Goal: Information Seeking & Learning: Compare options

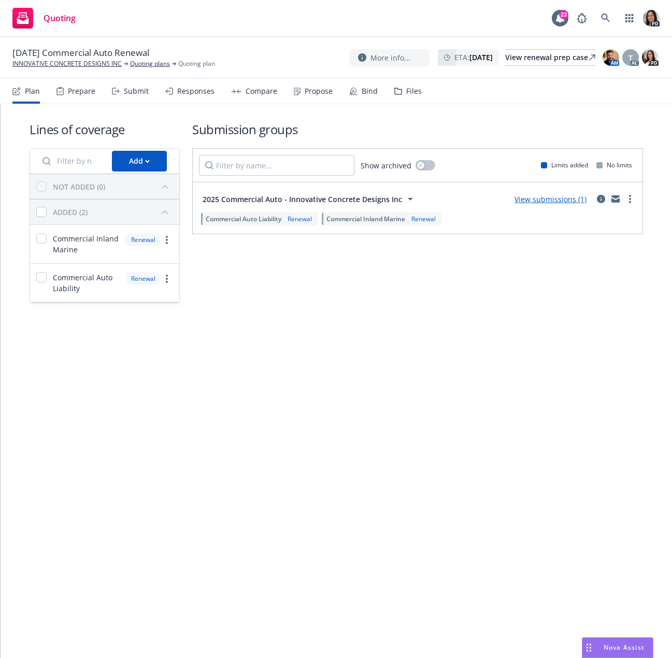
click at [126, 90] on div "Submit" at bounding box center [136, 91] width 25 height 8
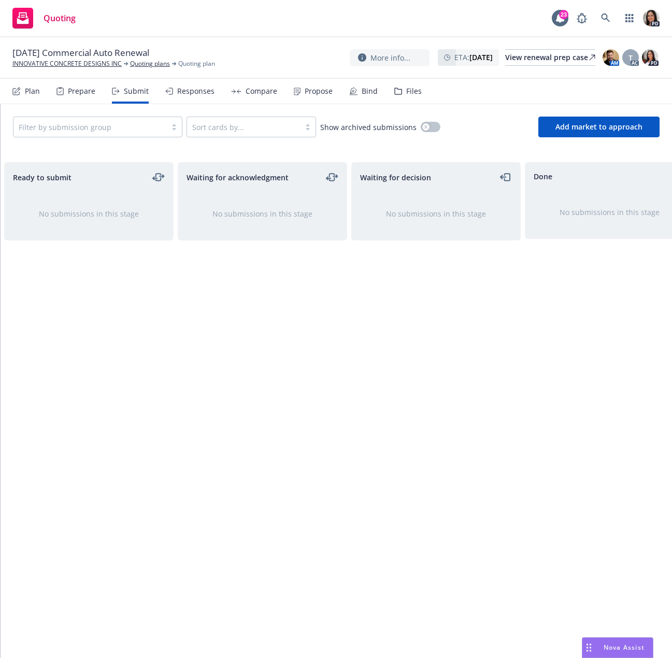
scroll to position [0, 217]
click at [181, 95] on div "Responses" at bounding box center [195, 91] width 37 height 8
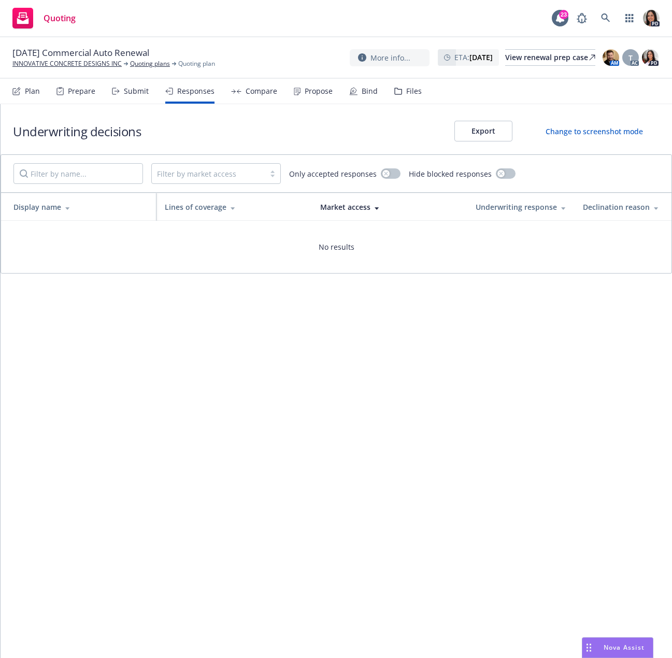
click at [145, 97] on div "Submit" at bounding box center [130, 91] width 37 height 25
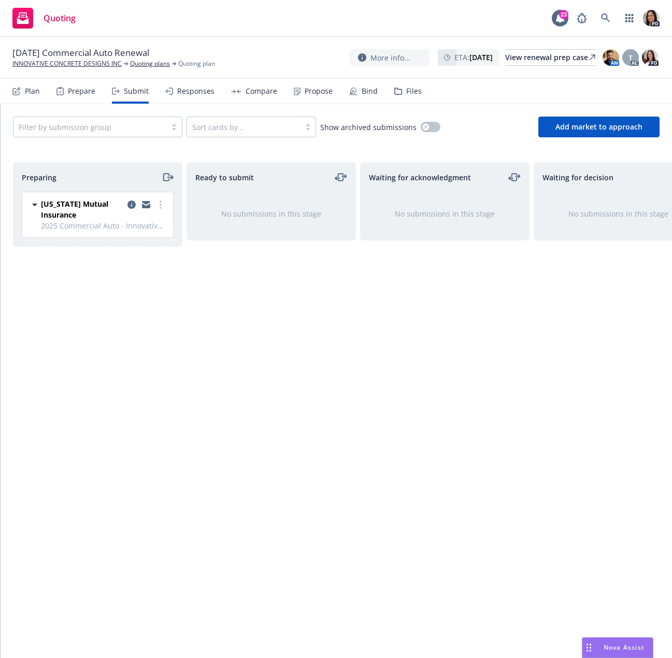
click at [598, 340] on div "Waiting for decision No submissions in this stage" at bounding box center [618, 399] width 169 height 474
click at [602, 16] on icon at bounding box center [605, 17] width 9 height 9
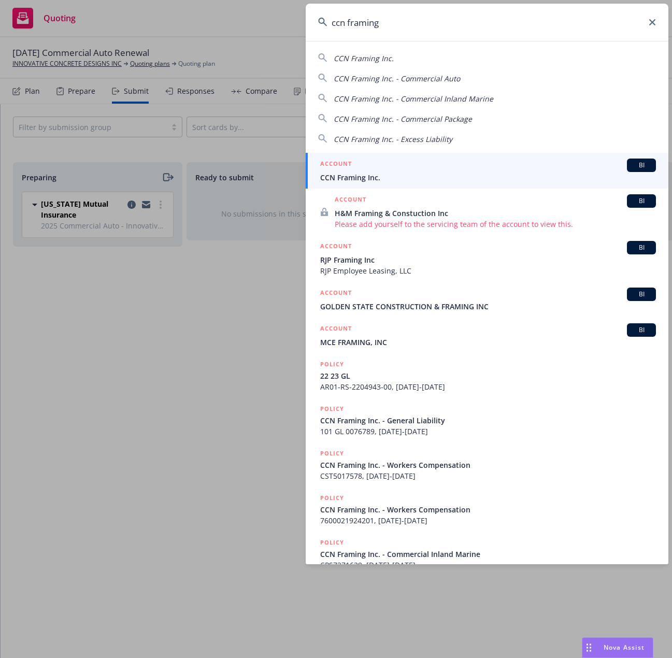
type input "ccn framing"
click at [357, 175] on span "CCN Framing Inc." at bounding box center [488, 177] width 336 height 11
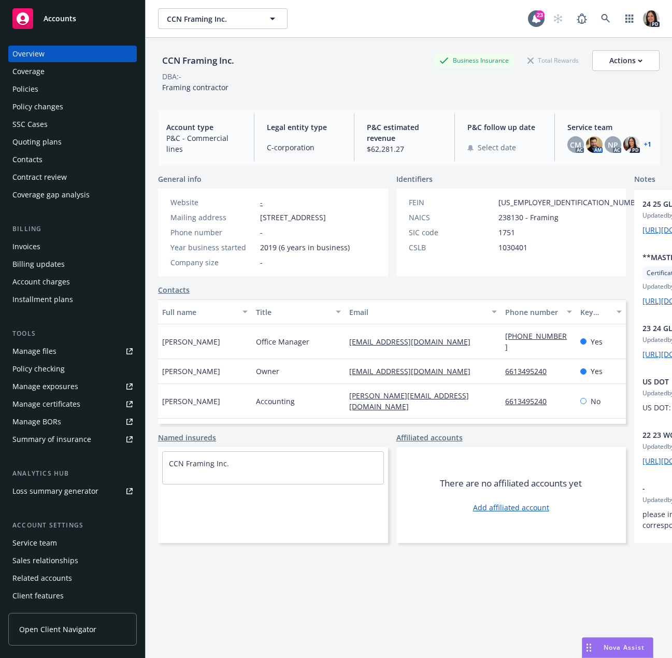
click at [82, 144] on div "Quoting plans" at bounding box center [72, 142] width 120 height 17
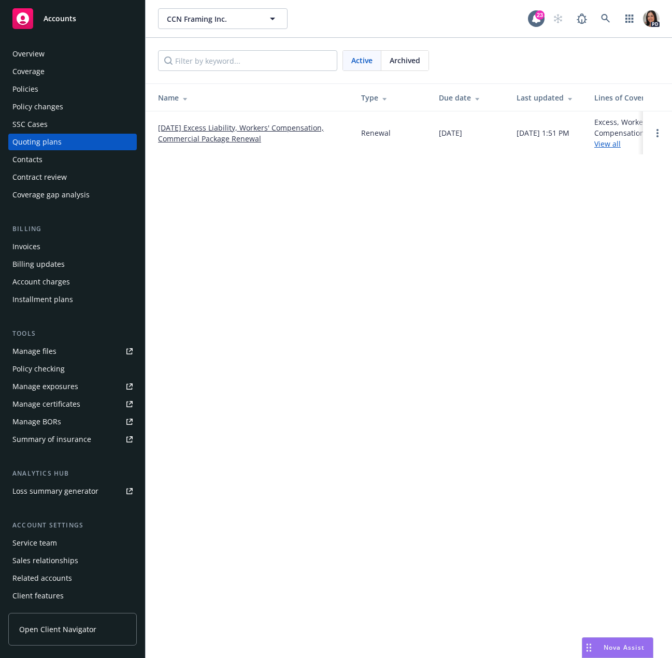
click at [214, 132] on link "10/25/25 Excess Liability, Workers' Compensation, Commercial Package Renewal" at bounding box center [251, 133] width 187 height 22
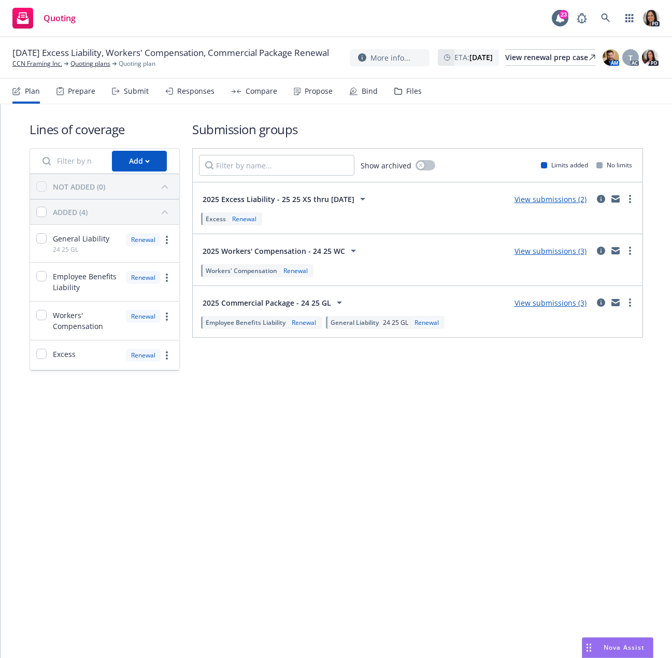
click at [143, 89] on div "Submit" at bounding box center [136, 91] width 25 height 8
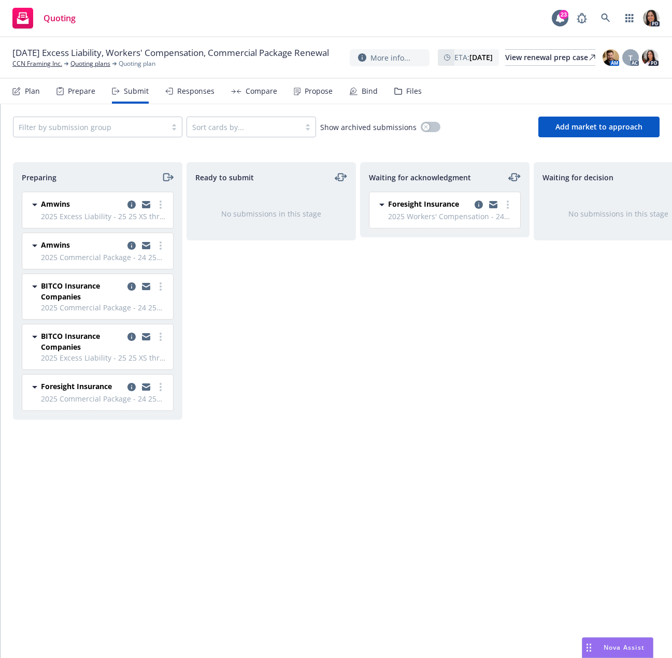
click at [211, 95] on div "Plan Prepare Submit Responses Compare Propose Bind Files" at bounding box center [216, 91] width 409 height 25
click at [205, 95] on div "Responses" at bounding box center [195, 91] width 37 height 8
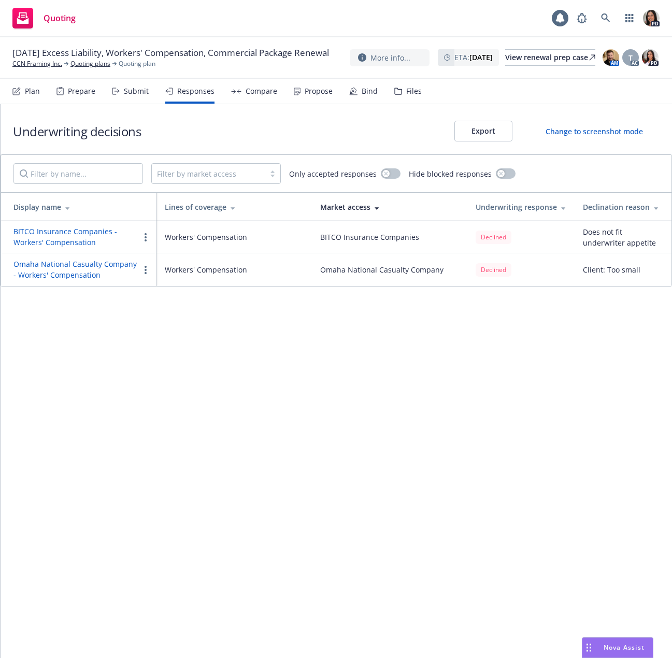
click at [124, 93] on div "Submit" at bounding box center [136, 91] width 25 height 8
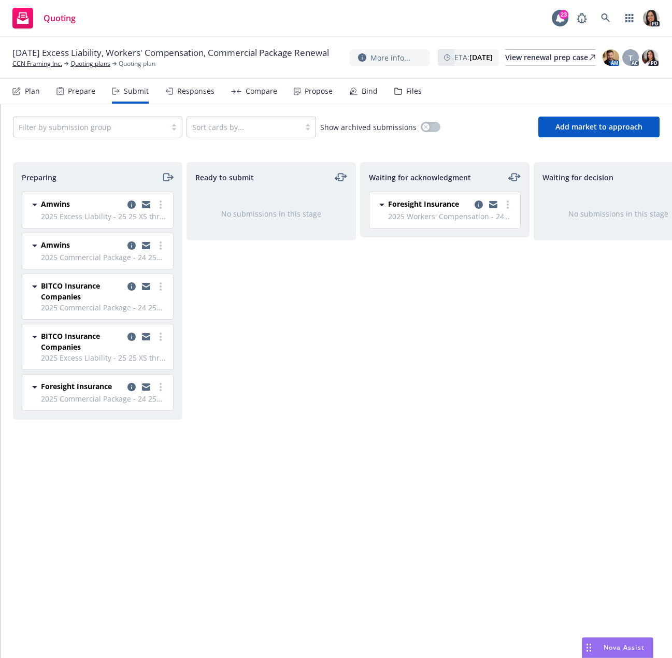
click at [169, 92] on icon at bounding box center [169, 91] width 8 height 7
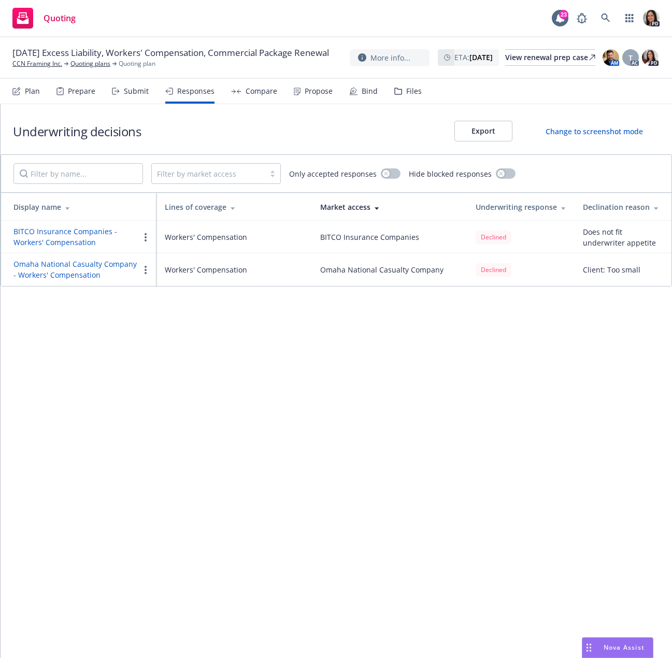
click at [124, 93] on div "Submit" at bounding box center [136, 91] width 25 height 8
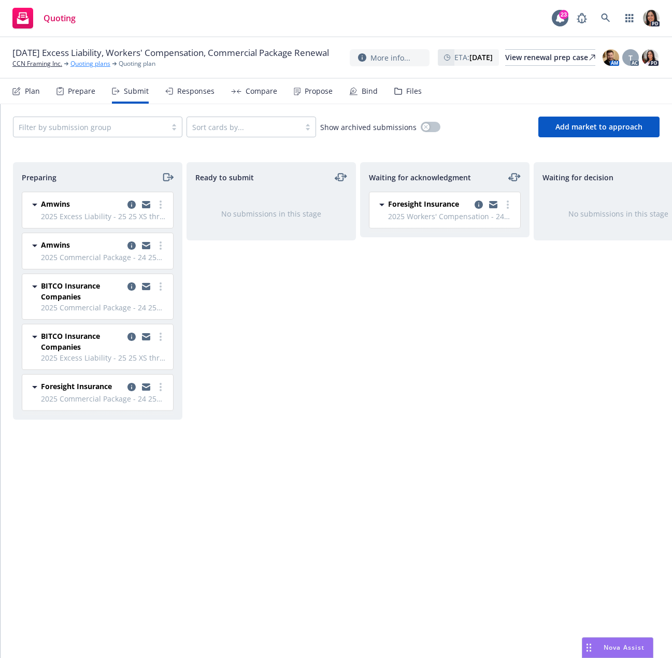
click at [102, 68] on link "Quoting plans" at bounding box center [90, 63] width 40 height 9
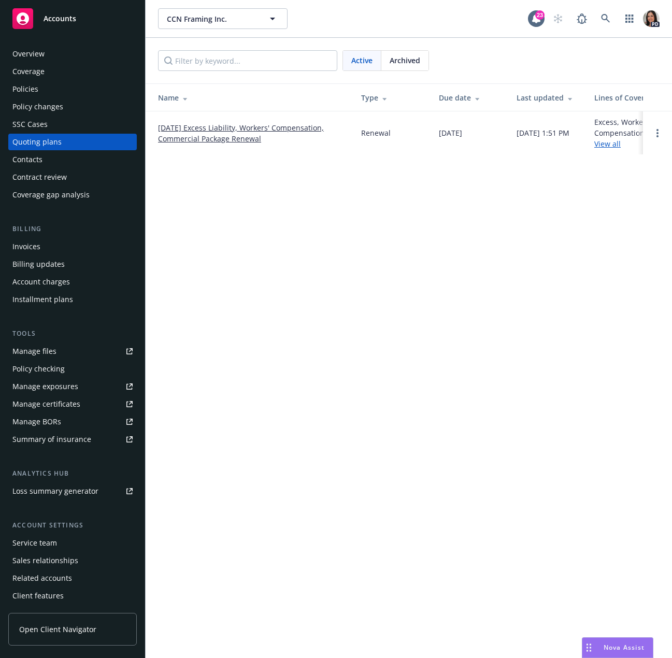
click at [416, 63] on span "Archived" at bounding box center [405, 60] width 31 height 11
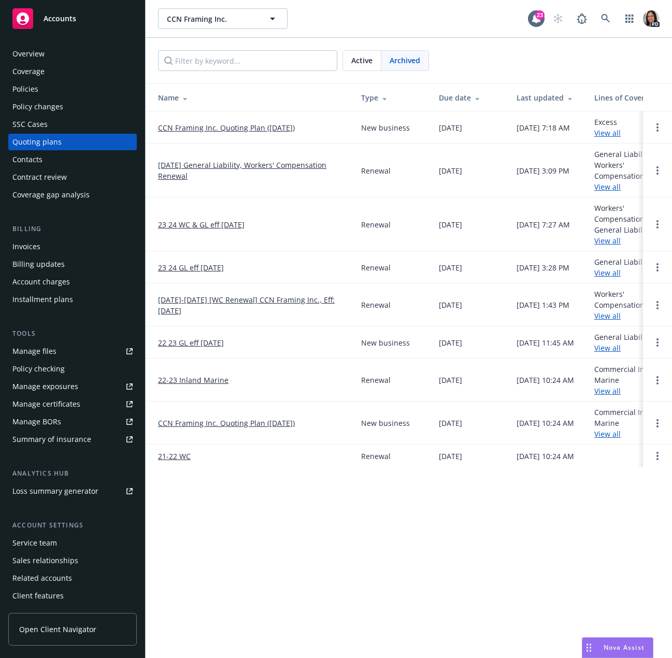
click at [304, 166] on link "10/25/24 General Liability, Workers' Compensation Renewal" at bounding box center [251, 171] width 187 height 22
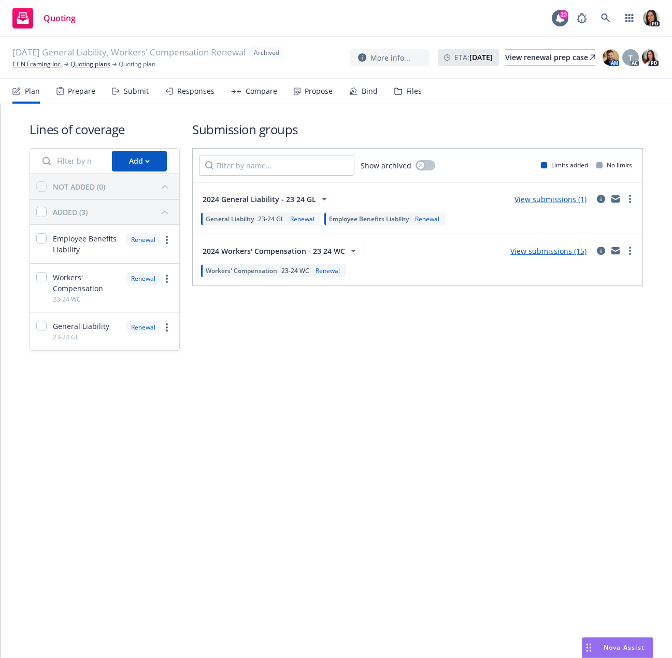
click at [134, 85] on div "Submit" at bounding box center [130, 91] width 37 height 25
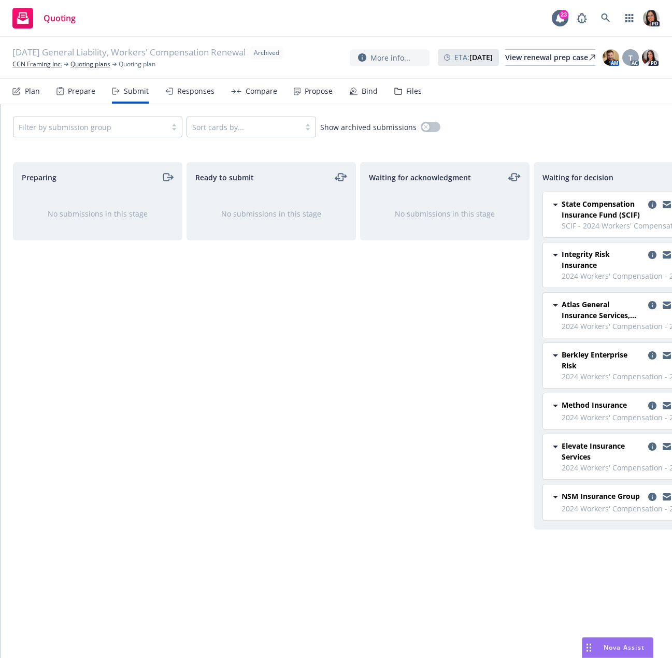
click at [202, 85] on div "Responses" at bounding box center [189, 91] width 49 height 25
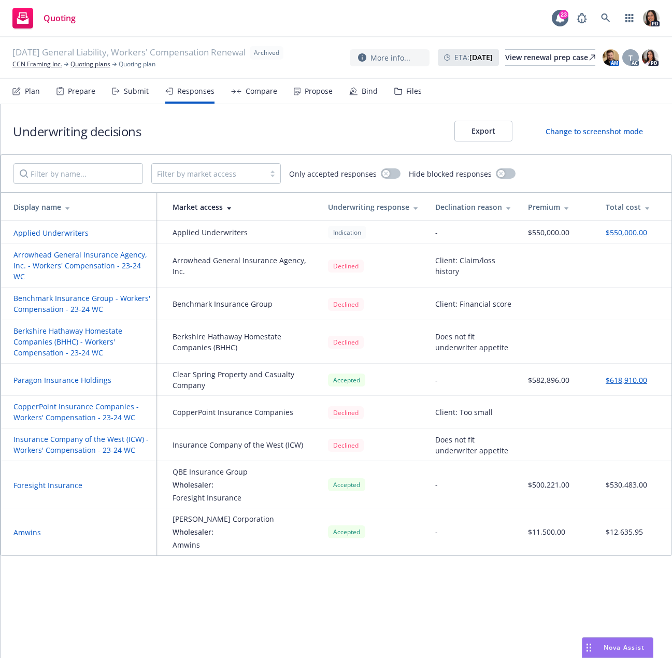
scroll to position [0, 149]
click at [133, 98] on div "Submit" at bounding box center [130, 91] width 37 height 25
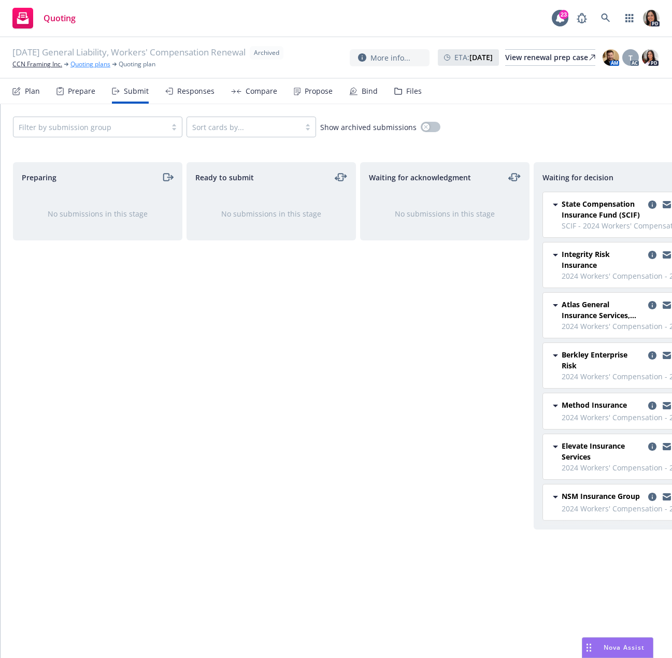
click at [94, 69] on link "Quoting plans" at bounding box center [90, 64] width 40 height 9
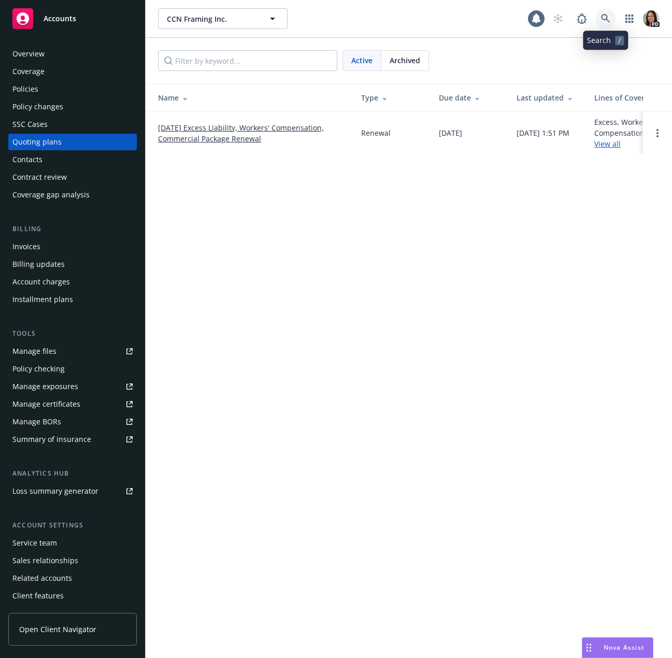
click at [603, 18] on icon at bounding box center [605, 18] width 9 height 9
click at [601, 20] on link at bounding box center [605, 18] width 21 height 21
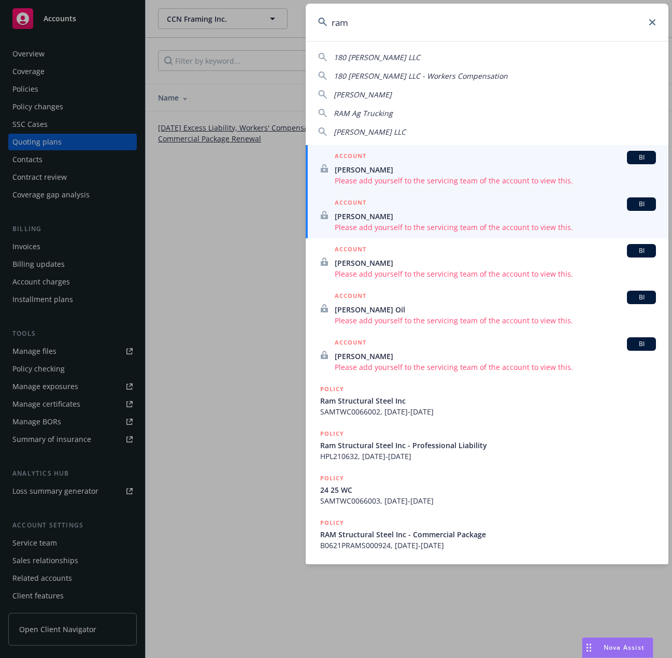
type input "ram"
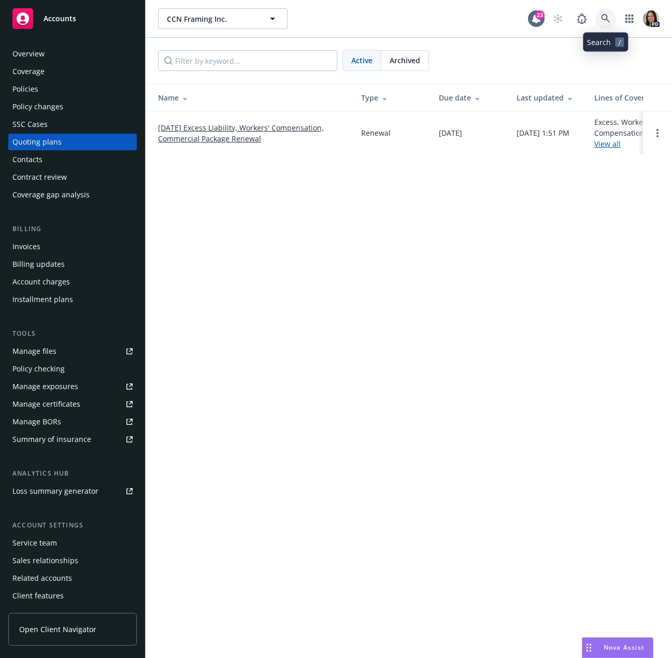
click at [606, 16] on icon at bounding box center [605, 18] width 9 height 9
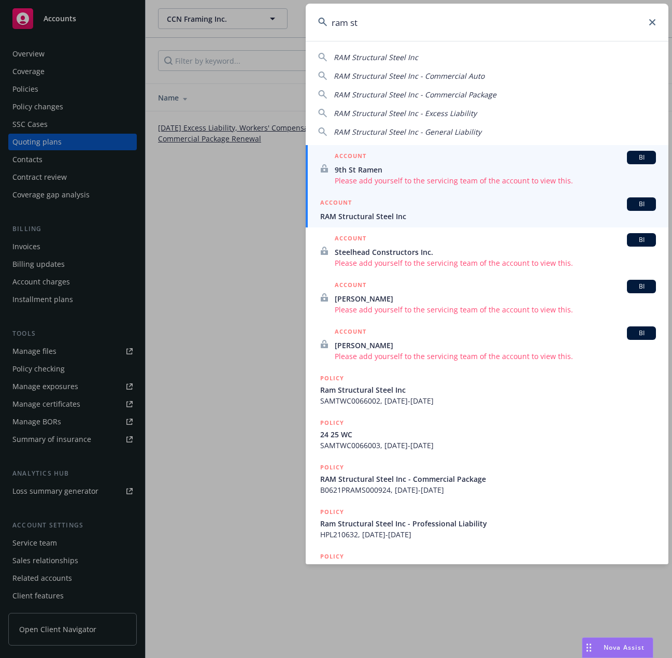
type input "ram st"
click at [367, 198] on div "ACCOUNT BI" at bounding box center [488, 203] width 336 height 13
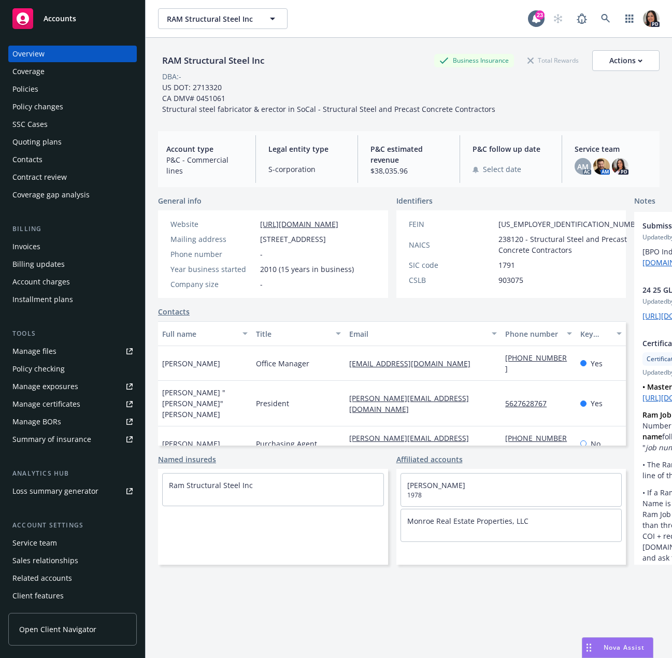
click at [56, 82] on div "Policies" at bounding box center [72, 89] width 120 height 17
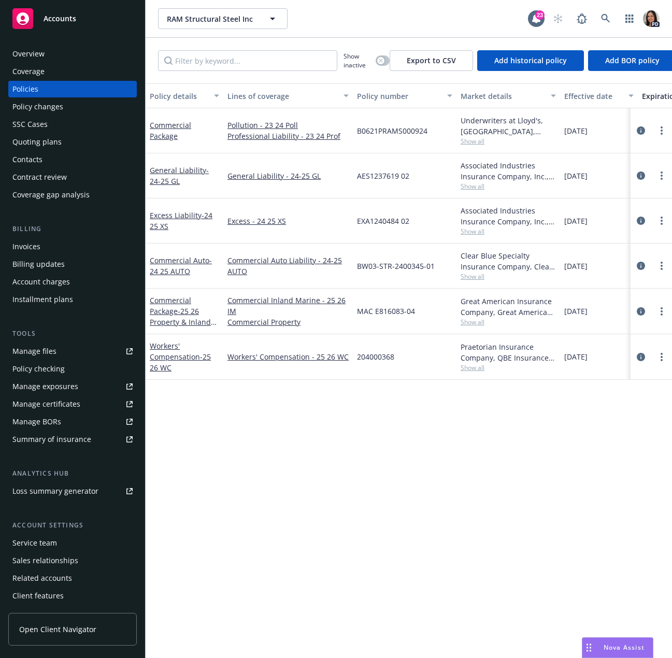
click at [475, 139] on span "Show all" at bounding box center [508, 141] width 95 height 9
click at [427, 501] on div "Policy details Lines of coverage Policy number Market details Effective date Ex…" at bounding box center [409, 370] width 527 height 575
click at [470, 230] on span "Show all" at bounding box center [508, 231] width 95 height 9
click at [379, 449] on div "Policy details Lines of coverage Policy number Market details Effective date Ex…" at bounding box center [409, 370] width 527 height 575
click at [607, 8] on link at bounding box center [605, 18] width 21 height 21
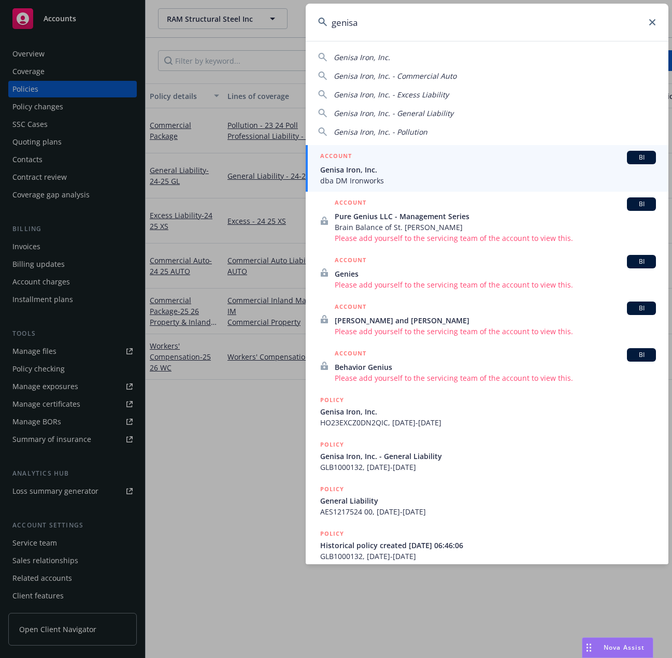
type input "genisa"
click at [373, 176] on span "dba DM Ironworks" at bounding box center [488, 180] width 336 height 11
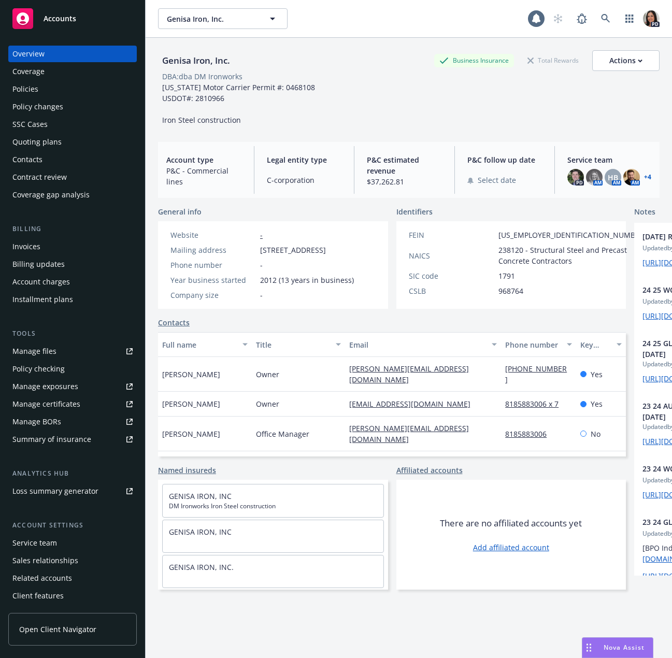
click at [65, 105] on div "Policy changes" at bounding box center [72, 106] width 120 height 17
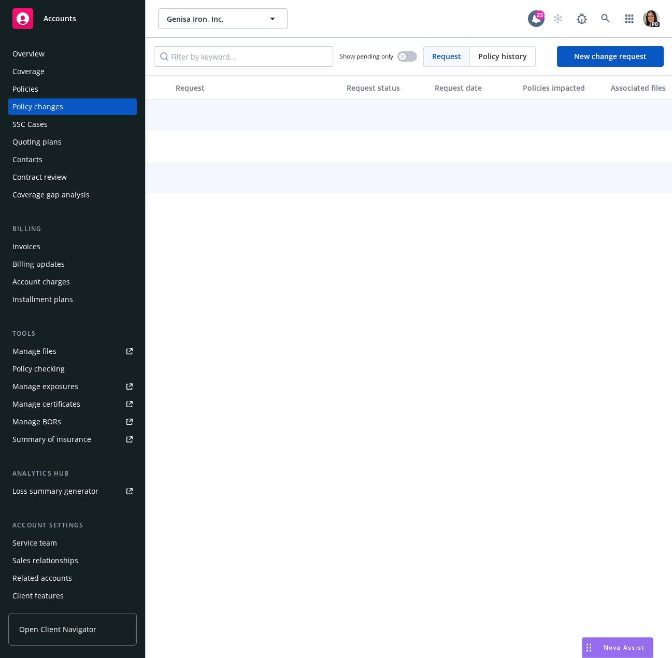
click at [88, 139] on div "Quoting plans" at bounding box center [72, 142] width 120 height 17
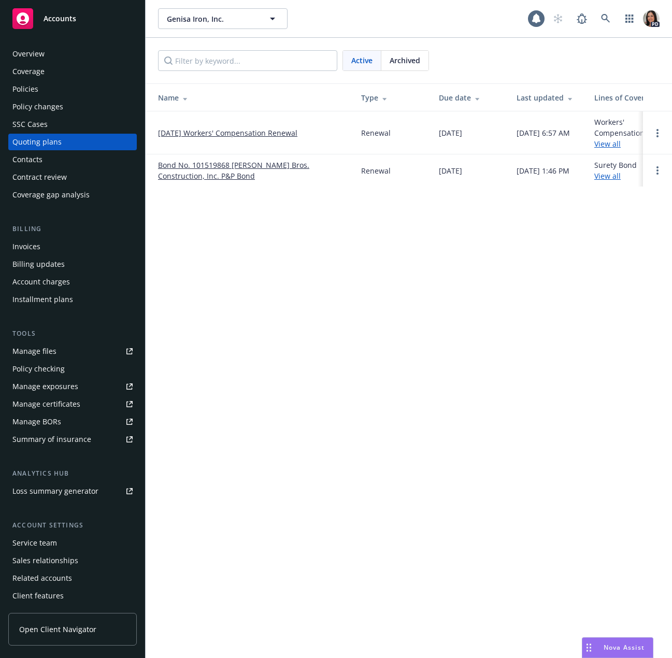
click at [229, 136] on link "[DATE] Workers' Compensation Renewal" at bounding box center [227, 132] width 139 height 11
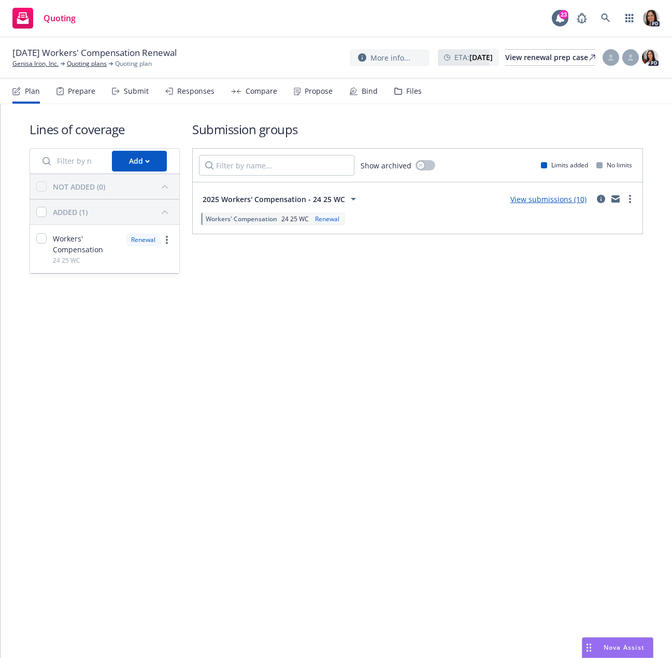
click at [241, 92] on div "Compare" at bounding box center [254, 91] width 46 height 25
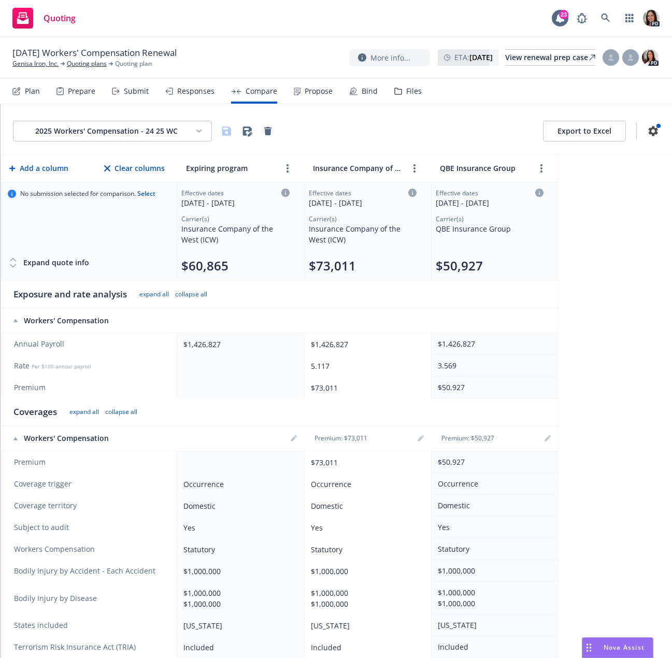
click at [181, 85] on div "Responses" at bounding box center [189, 91] width 49 height 25
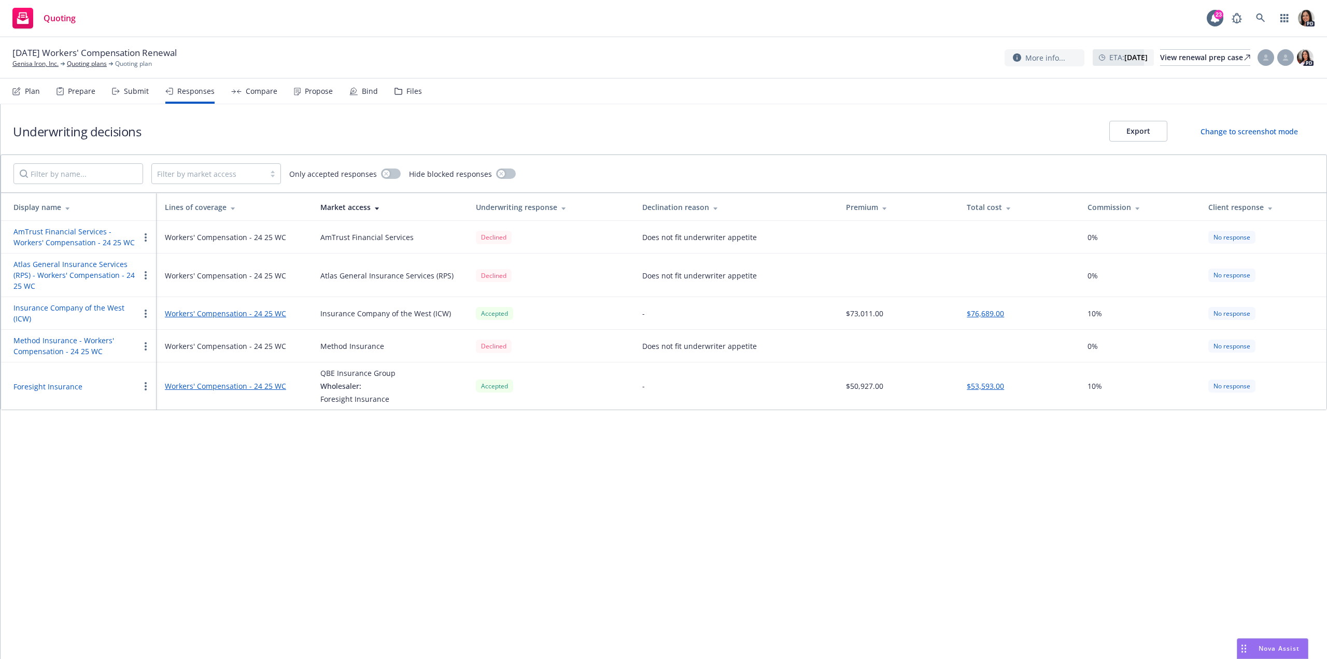
click at [129, 101] on div "Submit" at bounding box center [130, 91] width 37 height 25
